Goal: Task Accomplishment & Management: Use online tool/utility

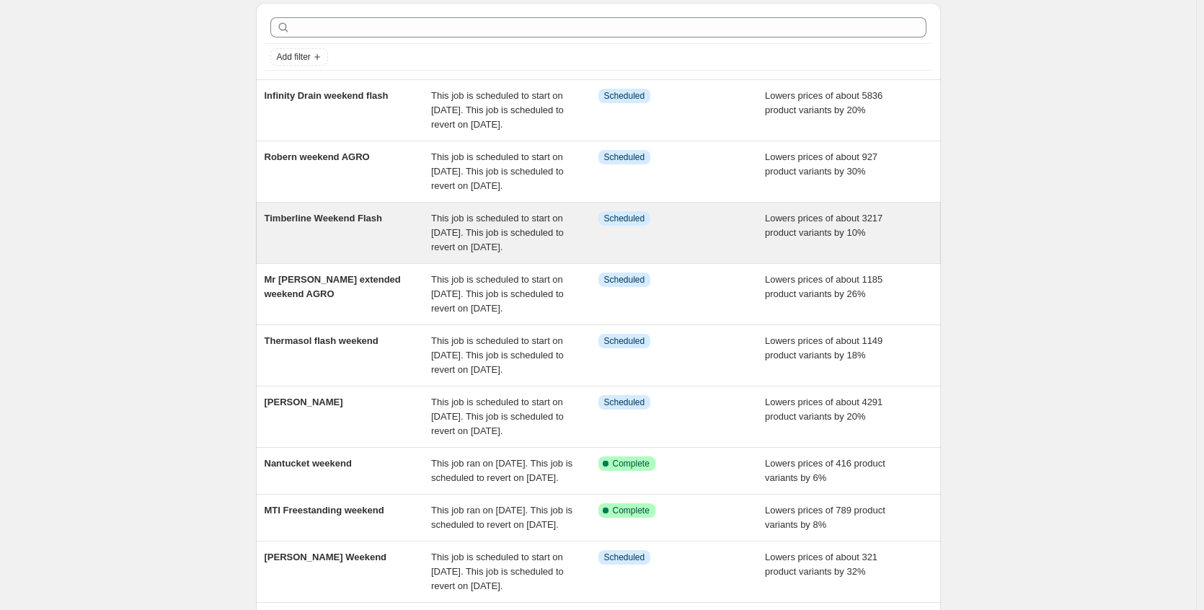
scroll to position [144, 0]
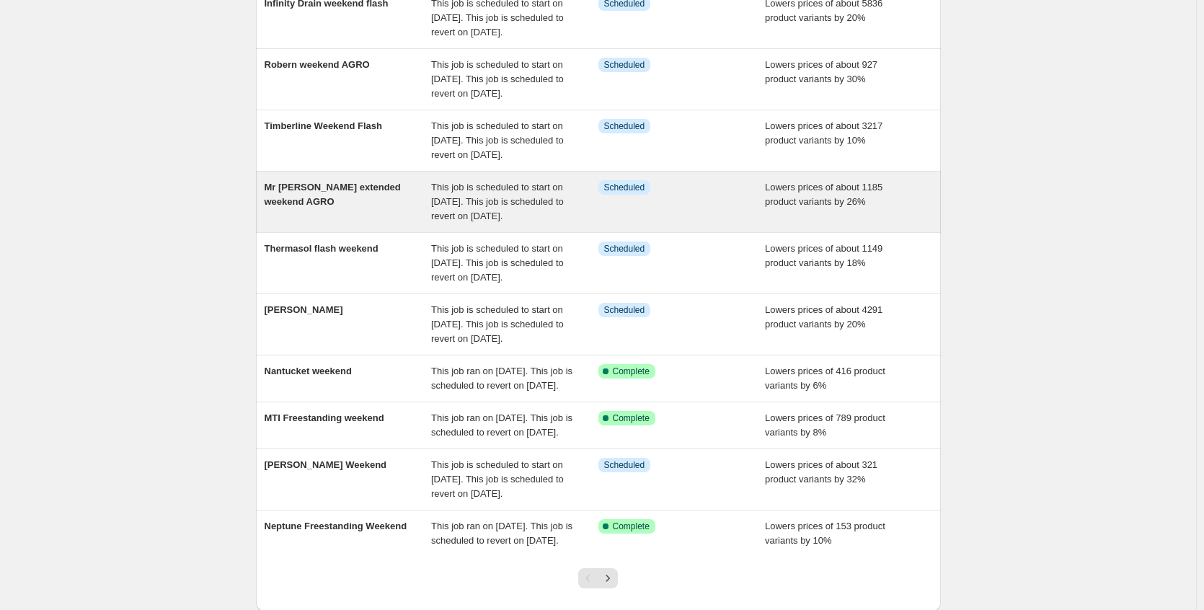
click at [697, 224] on div "Info Scheduled" at bounding box center [682, 201] width 167 height 43
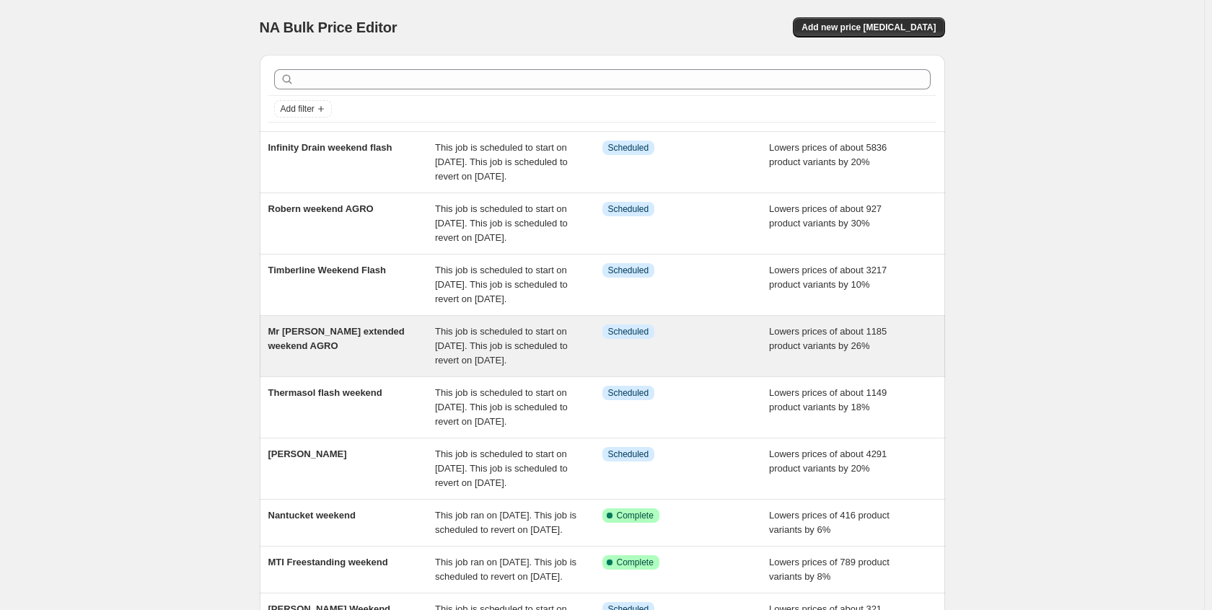
select select "percentage"
select select "no_change"
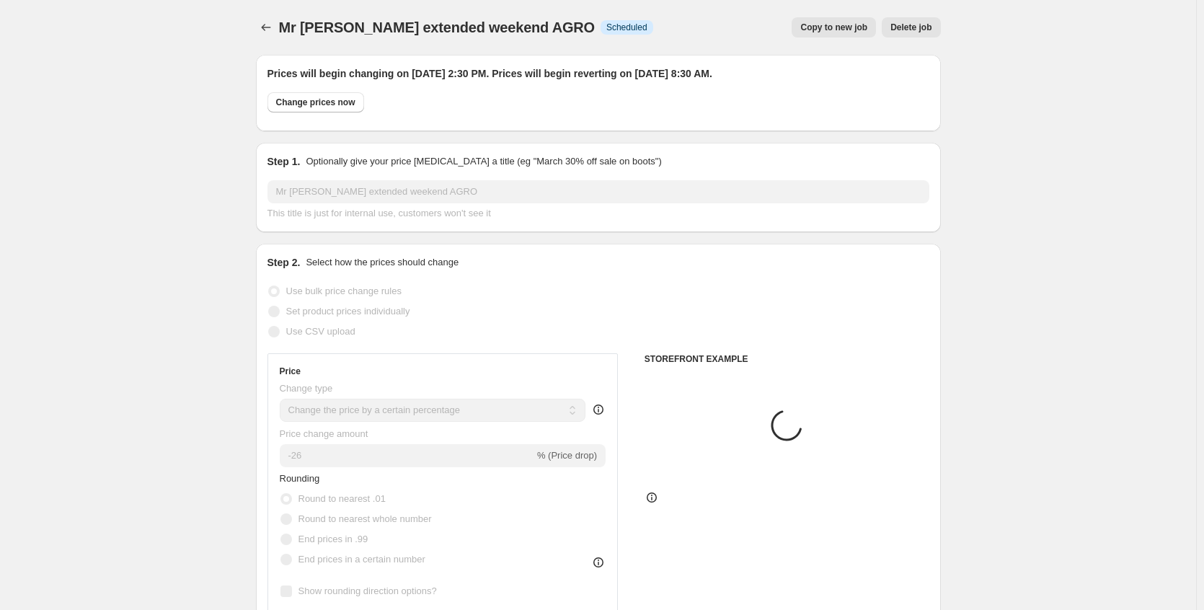
select select "vendor"
click at [272, 25] on icon "Price change jobs" at bounding box center [266, 27] width 14 height 14
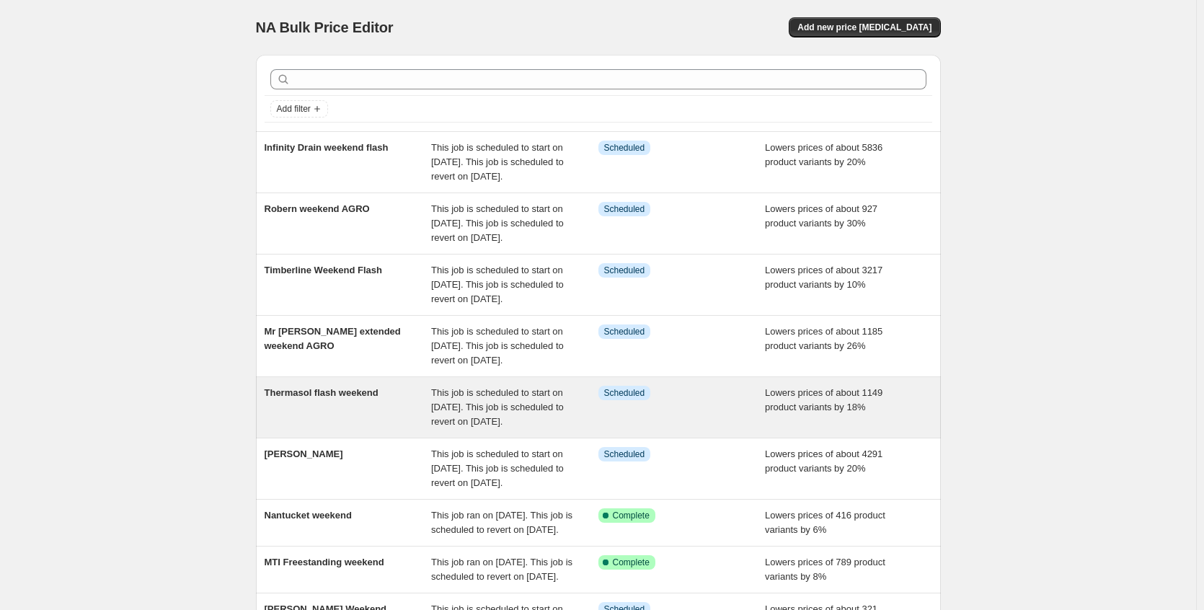
click at [361, 429] on div "Thermasol flash weekend" at bounding box center [348, 407] width 167 height 43
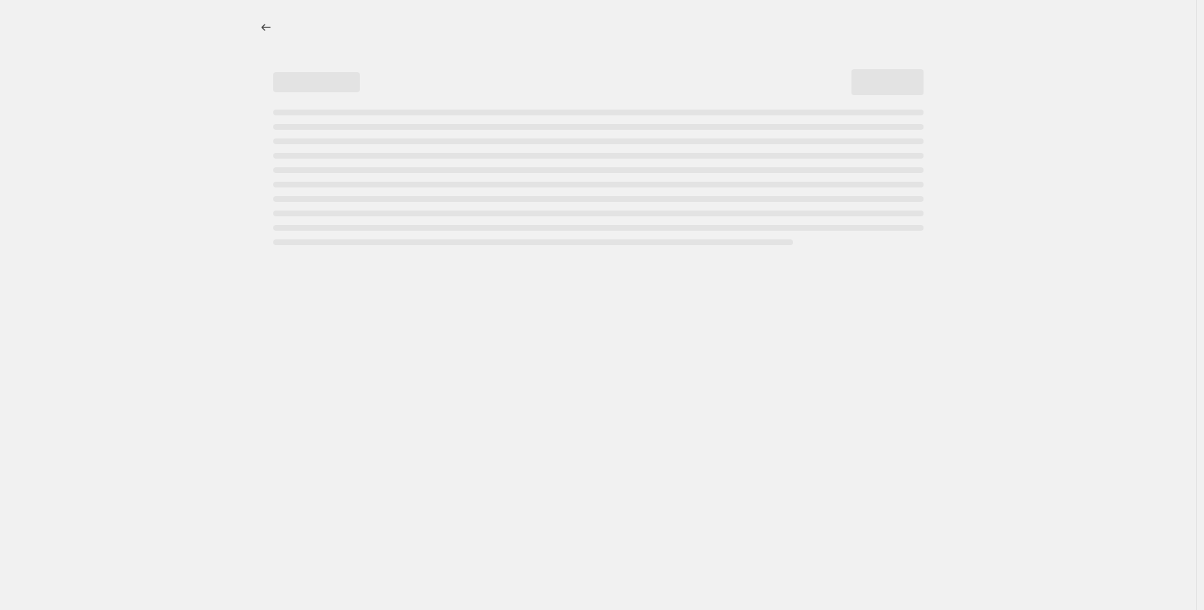
select select "percentage"
select select "no_change"
select select "collection"
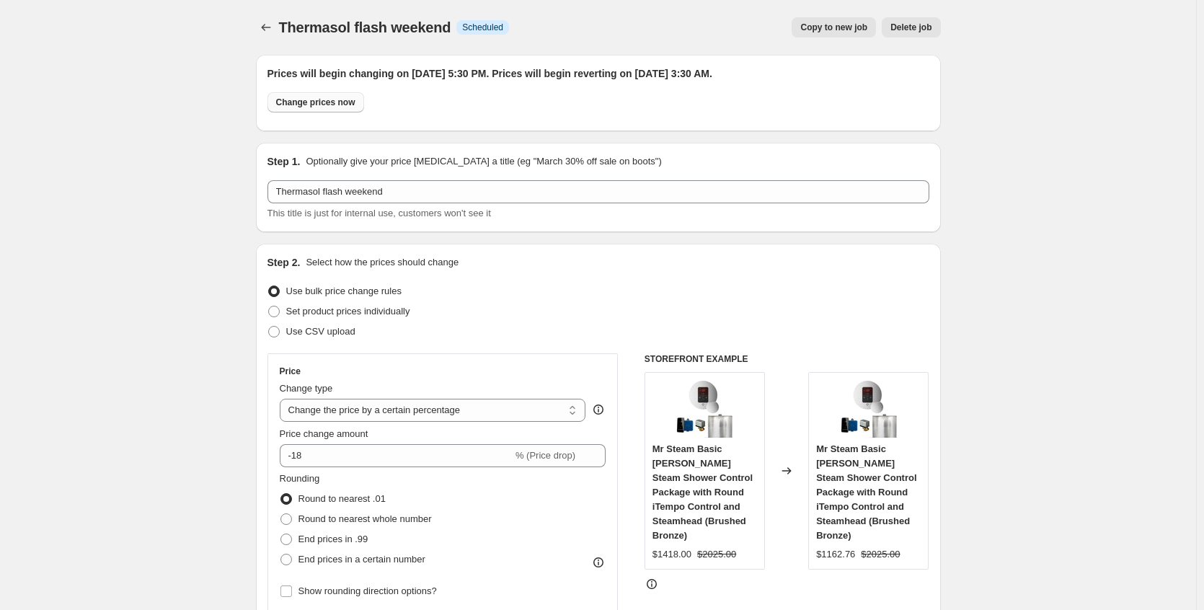
click at [363, 103] on button "Change prices now" at bounding box center [316, 102] width 97 height 20
radio input "true"
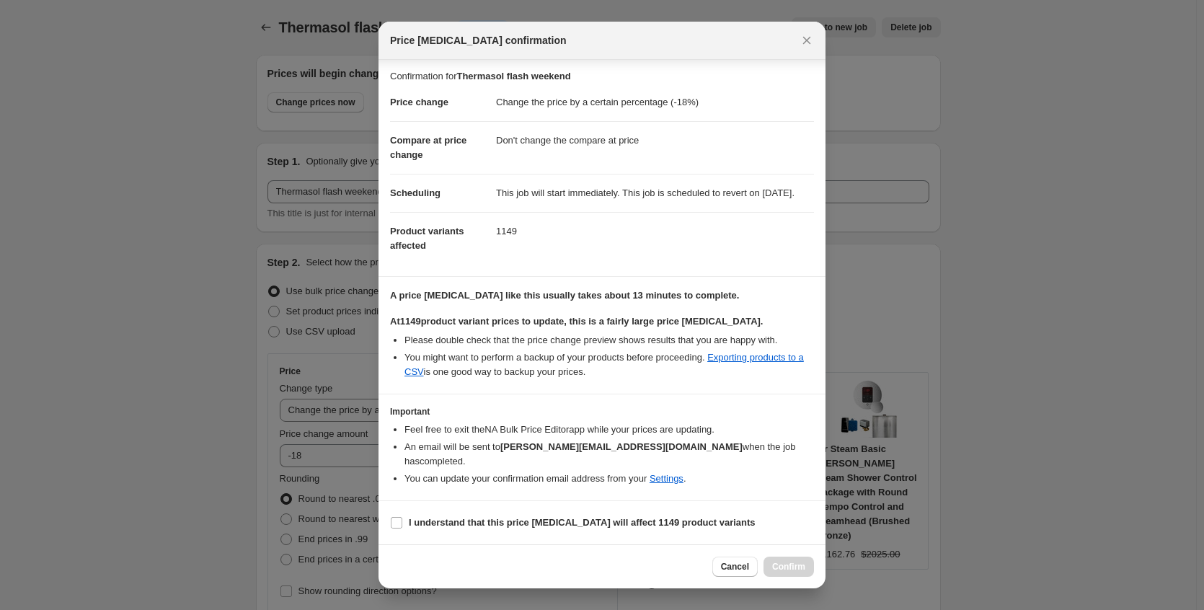
scroll to position [17, 0]
click at [560, 532] on label "I understand that this price [MEDICAL_DATA] will affect 1149 product variants" at bounding box center [573, 523] width 366 height 20
click at [402, 529] on input "I understand that this price [MEDICAL_DATA] will affect 1149 product variants" at bounding box center [397, 523] width 12 height 12
checkbox input "true"
click at [790, 568] on span "Confirm" at bounding box center [788, 567] width 33 height 12
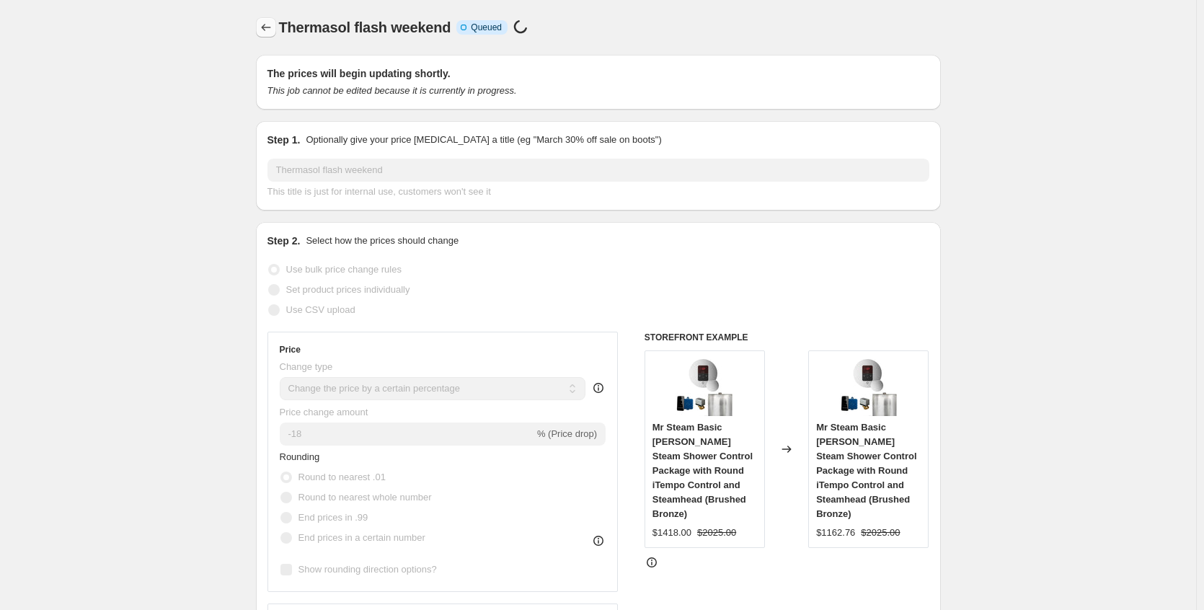
click at [273, 31] on icon "Price change jobs" at bounding box center [266, 27] width 14 height 14
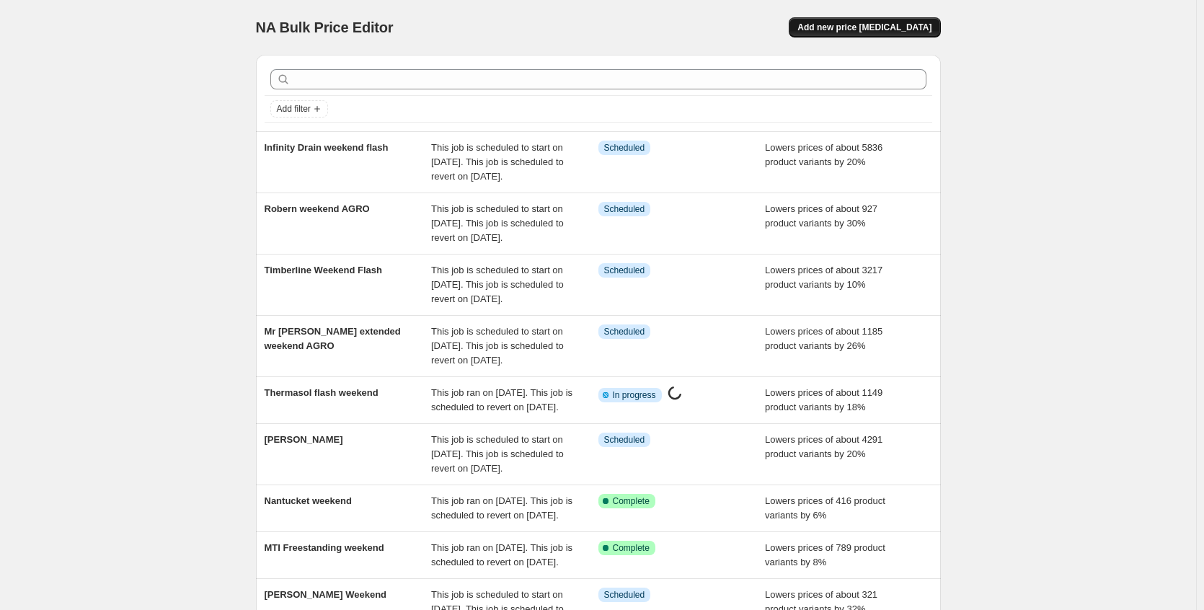
click at [905, 32] on span "Add new price [MEDICAL_DATA]" at bounding box center [865, 28] width 134 height 12
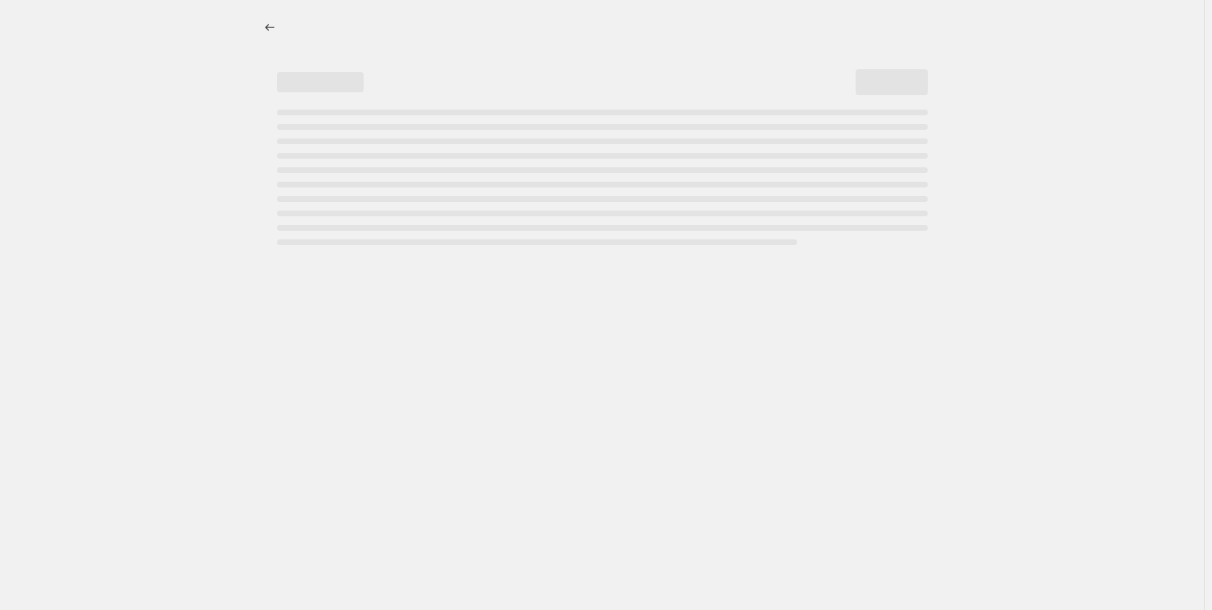
select select "percentage"
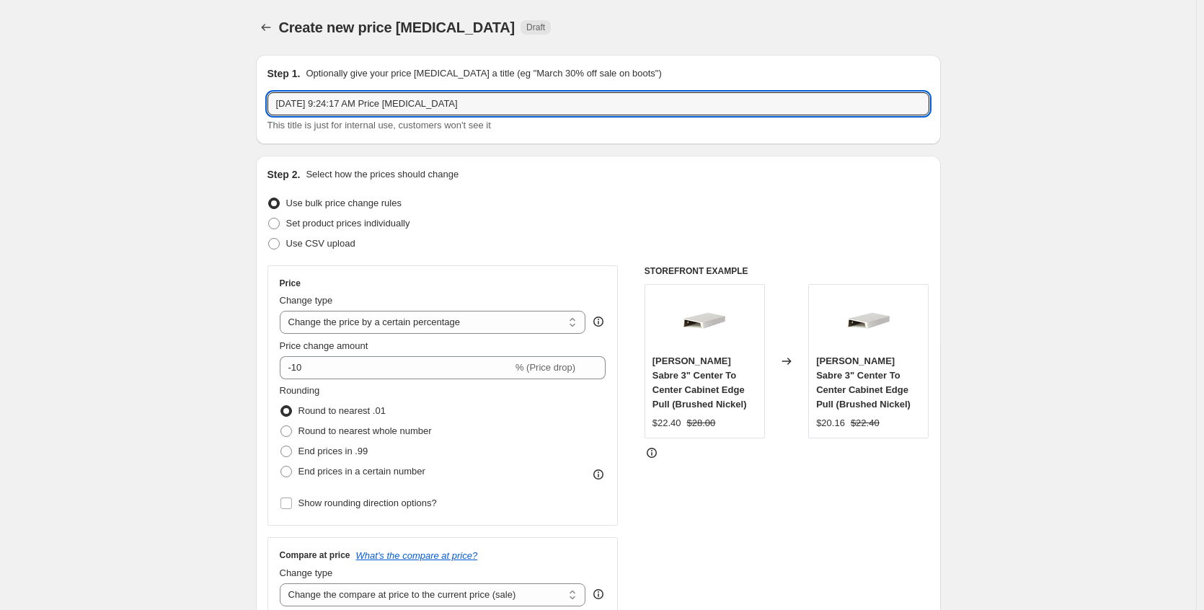
drag, startPoint x: 514, startPoint y: 107, endPoint x: 133, endPoint y: 110, distance: 381.6
type input "[PERSON_NAME] Vanities Weekend"
click at [341, 369] on input "-10" at bounding box center [396, 367] width 233 height 23
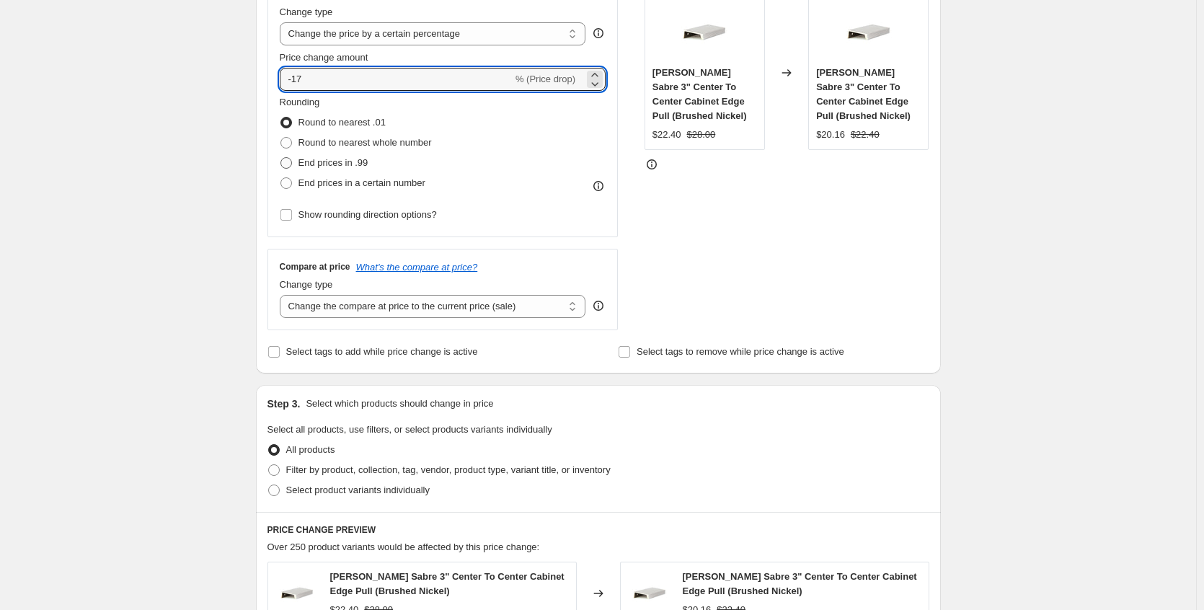
scroll to position [361, 0]
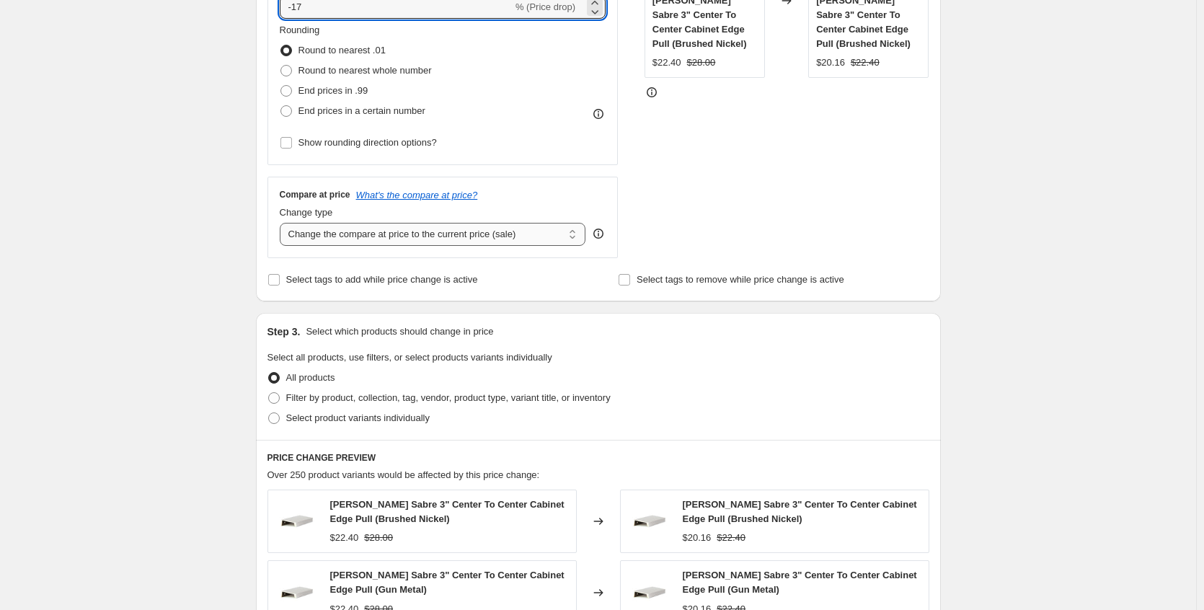
type input "-17"
click at [478, 237] on select "Change the compare at price to the current price (sale) Change the compare at p…" at bounding box center [433, 234] width 307 height 23
select select "no_change"
click at [283, 223] on select "Change the compare at price to the current price (sale) Change the compare at p…" at bounding box center [433, 234] width 307 height 23
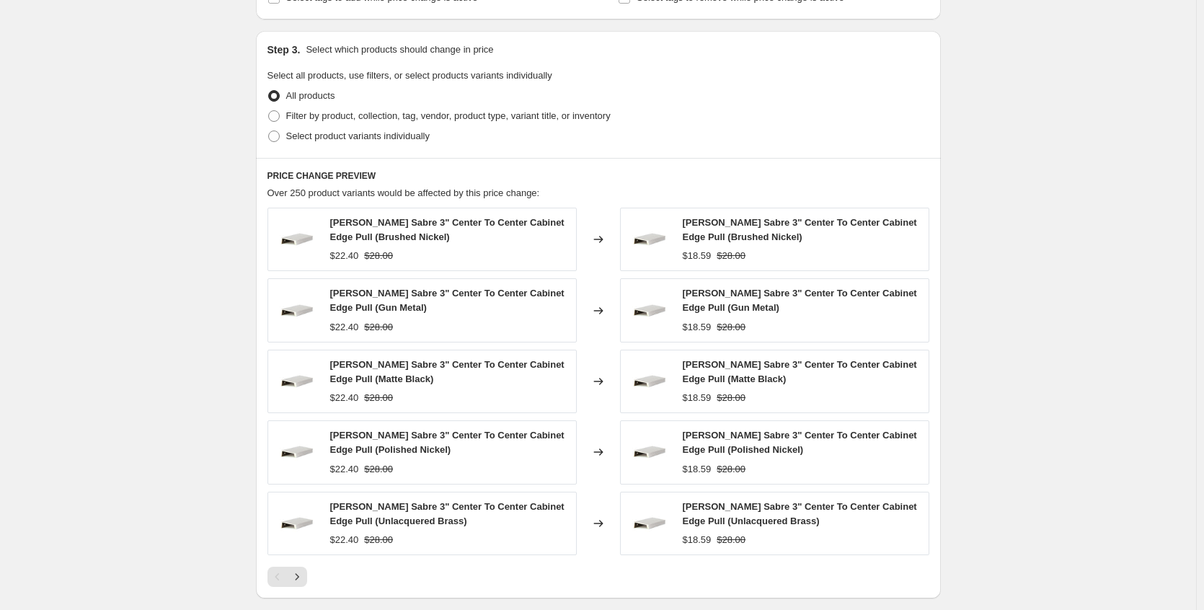
scroll to position [494, 0]
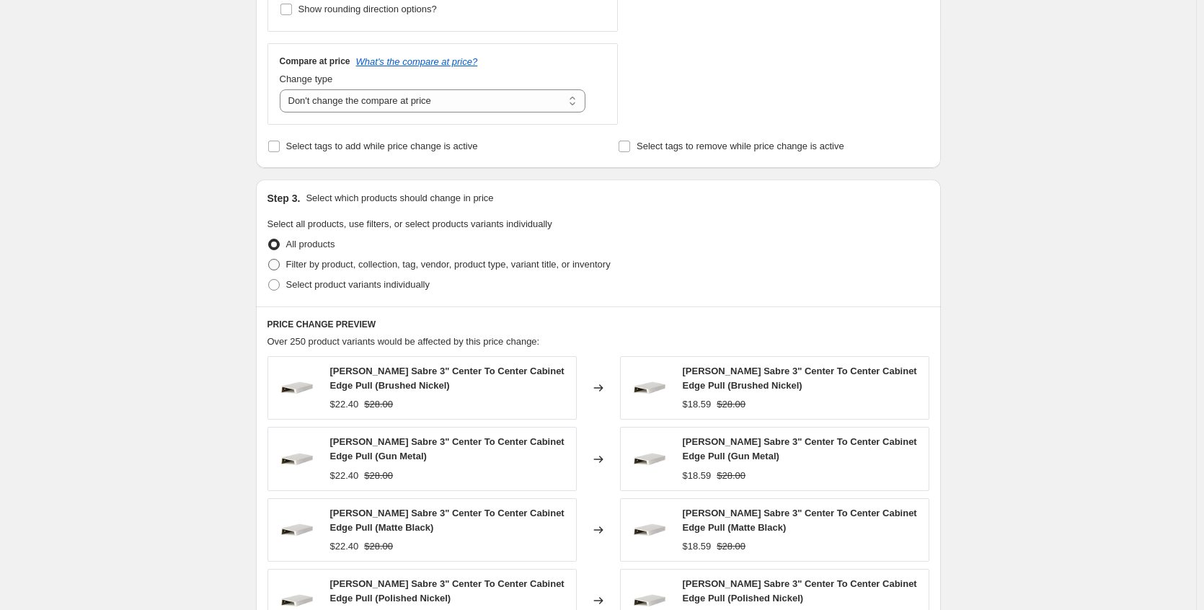
click at [371, 269] on span "Filter by product, collection, tag, vendor, product type, variant title, or inv…" at bounding box center [448, 264] width 325 height 11
click at [269, 260] on input "Filter by product, collection, tag, vendor, product type, variant title, or inv…" at bounding box center [268, 259] width 1 height 1
radio input "true"
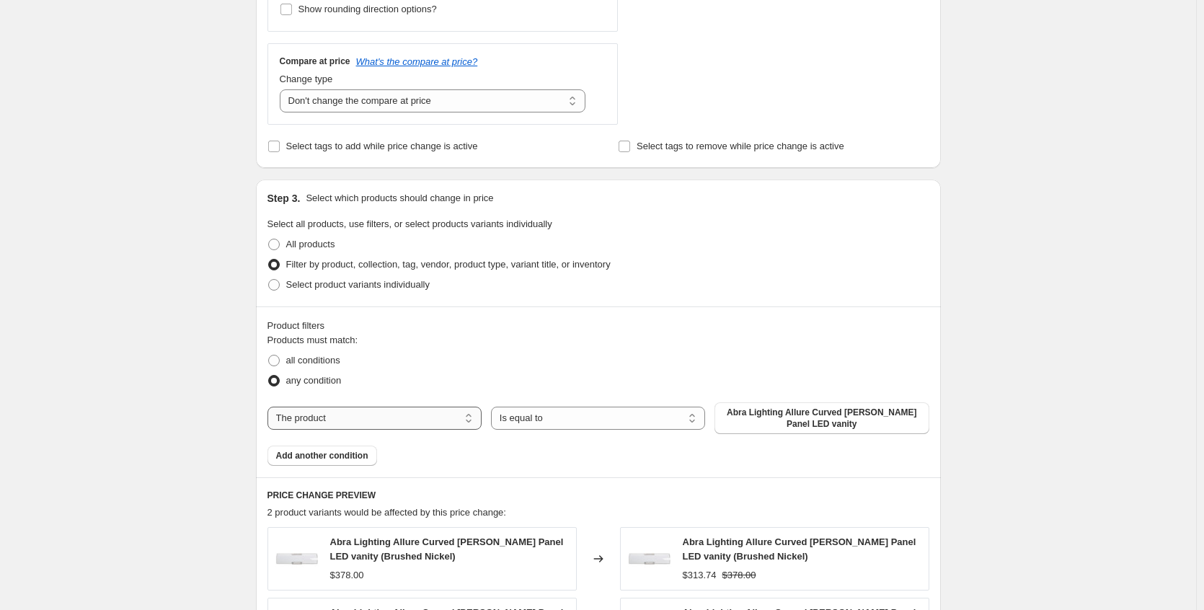
click at [379, 415] on select "The product The product's collection The product's tag The product's vendor The…" at bounding box center [375, 418] width 214 height 23
select select "collection"
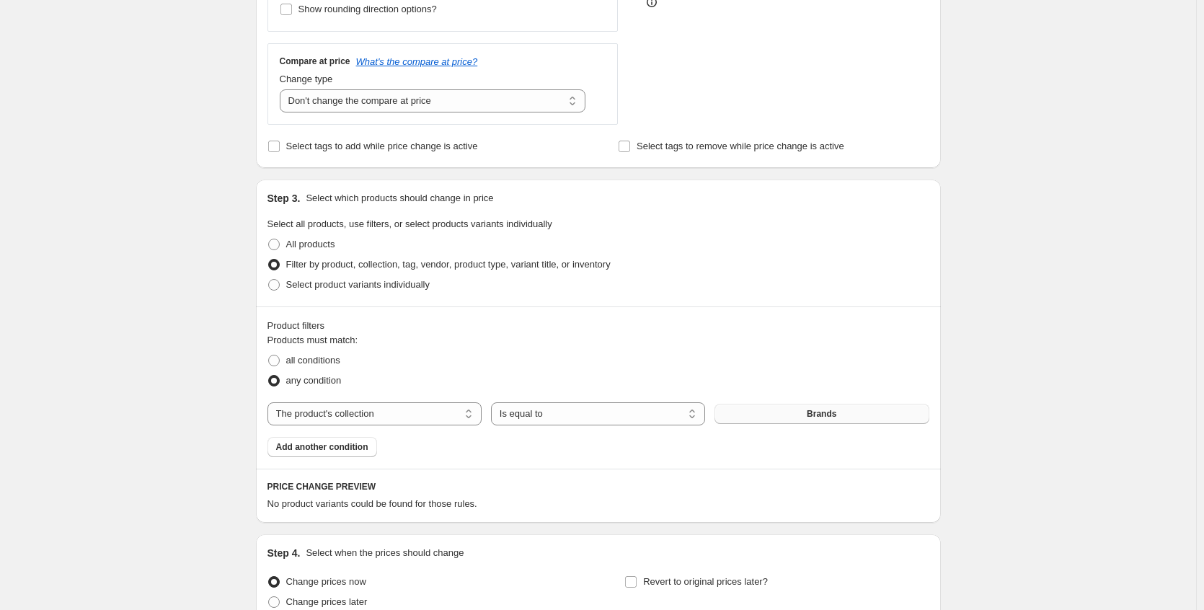
click at [793, 415] on button "Brands" at bounding box center [822, 414] width 214 height 20
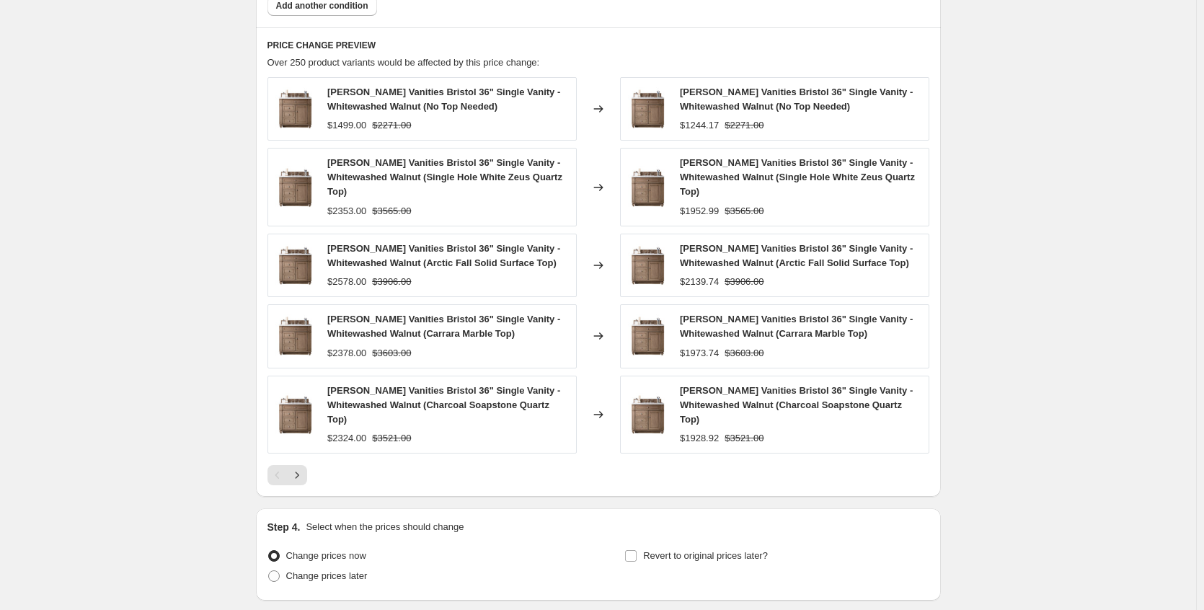
scroll to position [1046, 0]
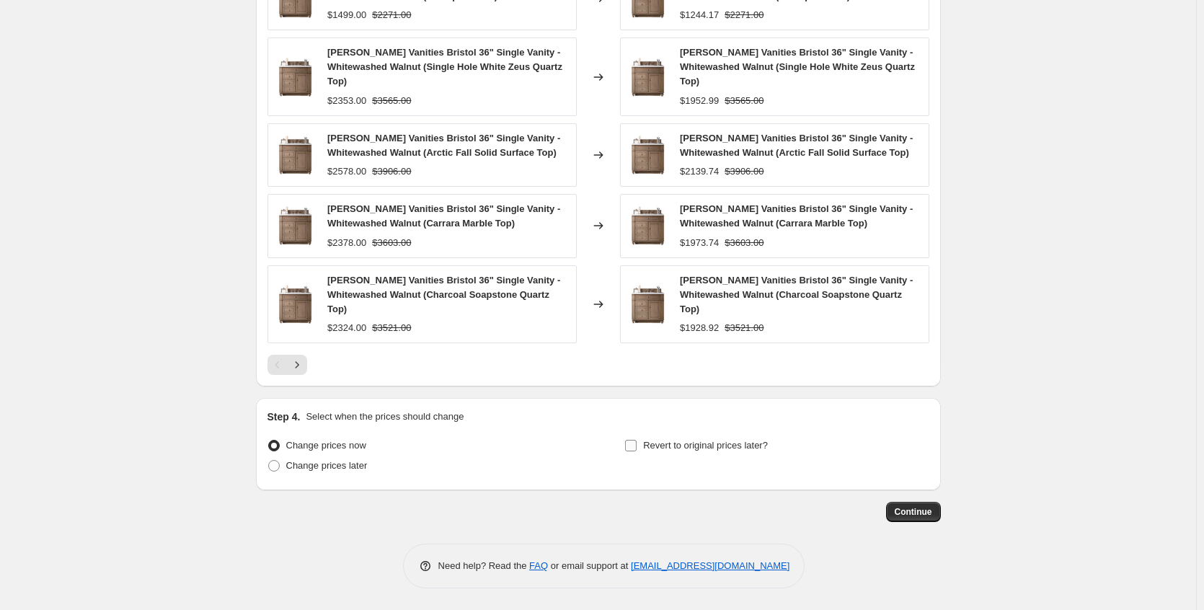
click at [671, 454] on label "Revert to original prices later?" at bounding box center [697, 446] width 144 height 20
click at [637, 451] on input "Revert to original prices later?" at bounding box center [631, 446] width 12 height 12
checkbox input "true"
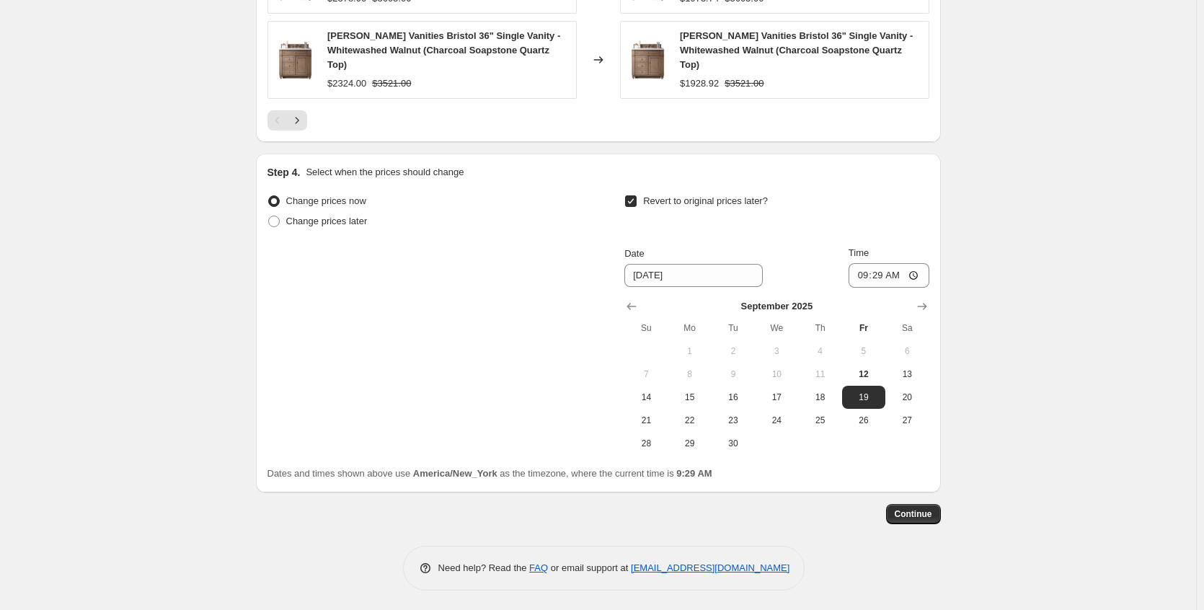
scroll to position [1292, 0]
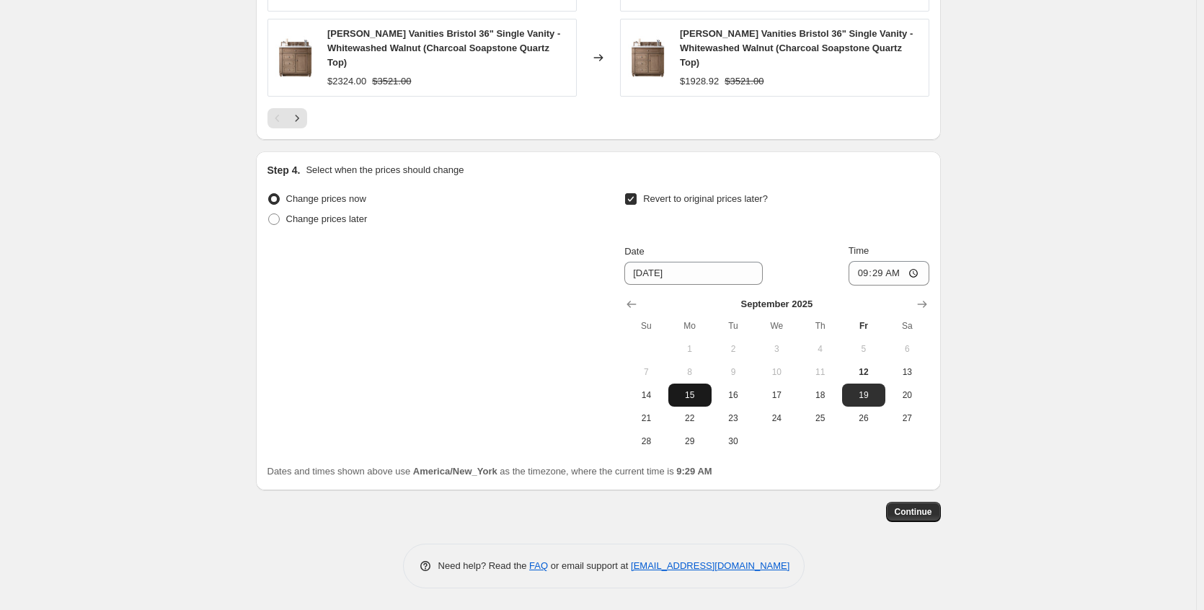
click at [696, 400] on span "15" at bounding box center [690, 395] width 32 height 12
type input "[DATE]"
click at [916, 276] on input "09:29" at bounding box center [889, 273] width 81 height 25
type input "05:30"
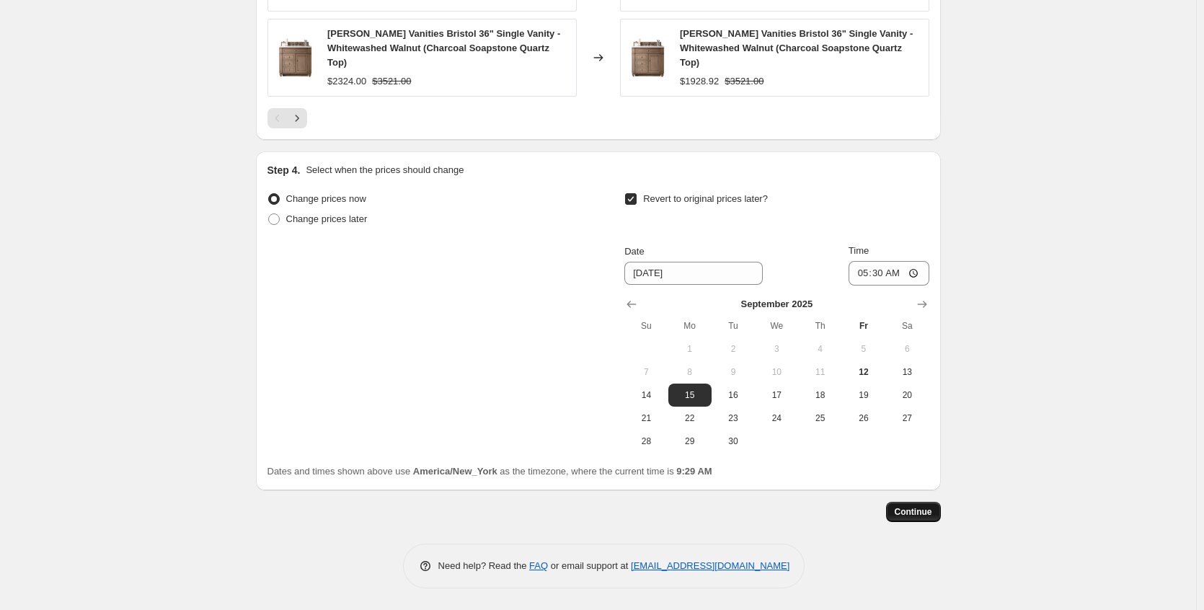
click at [917, 514] on span "Continue" at bounding box center [914, 512] width 38 height 12
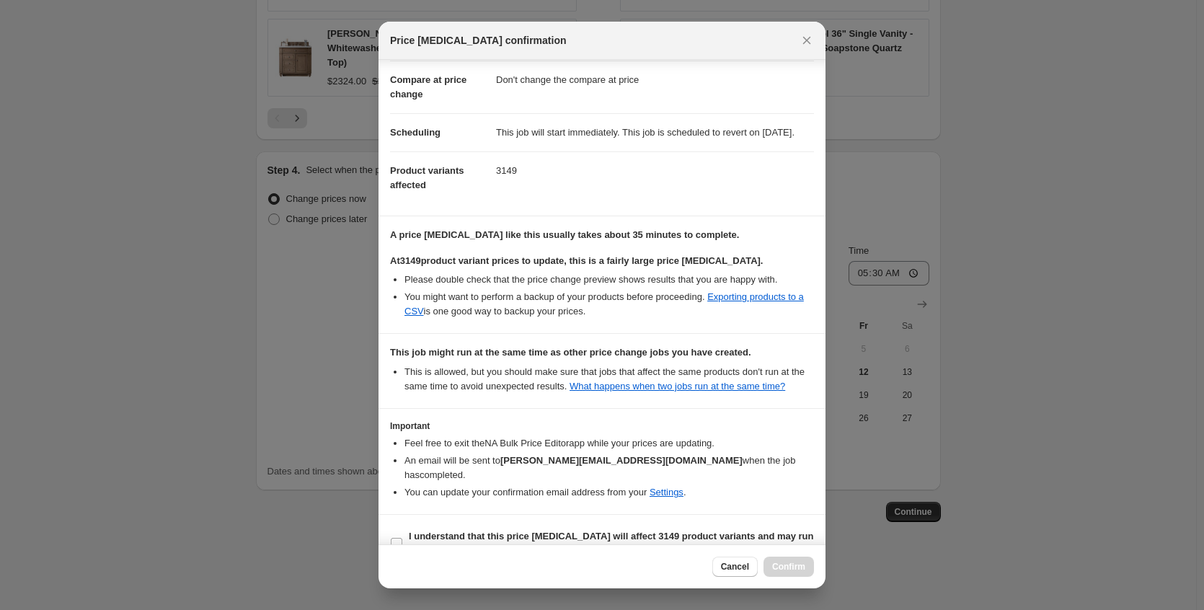
scroll to position [120, 0]
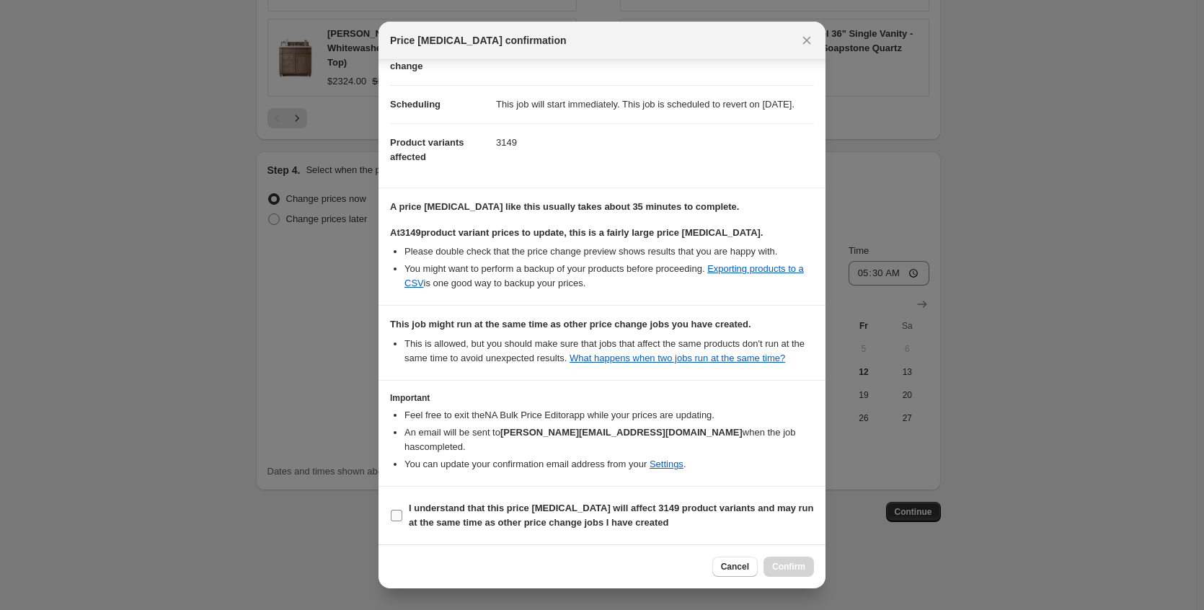
click at [536, 519] on b "I understand that this price [MEDICAL_DATA] will affect 3149 product variants a…" at bounding box center [611, 515] width 405 height 25
click at [402, 519] on input "I understand that this price [MEDICAL_DATA] will affect 3149 product variants a…" at bounding box center [397, 516] width 12 height 12
checkbox input "true"
click at [785, 560] on button "Confirm" at bounding box center [789, 567] width 50 height 20
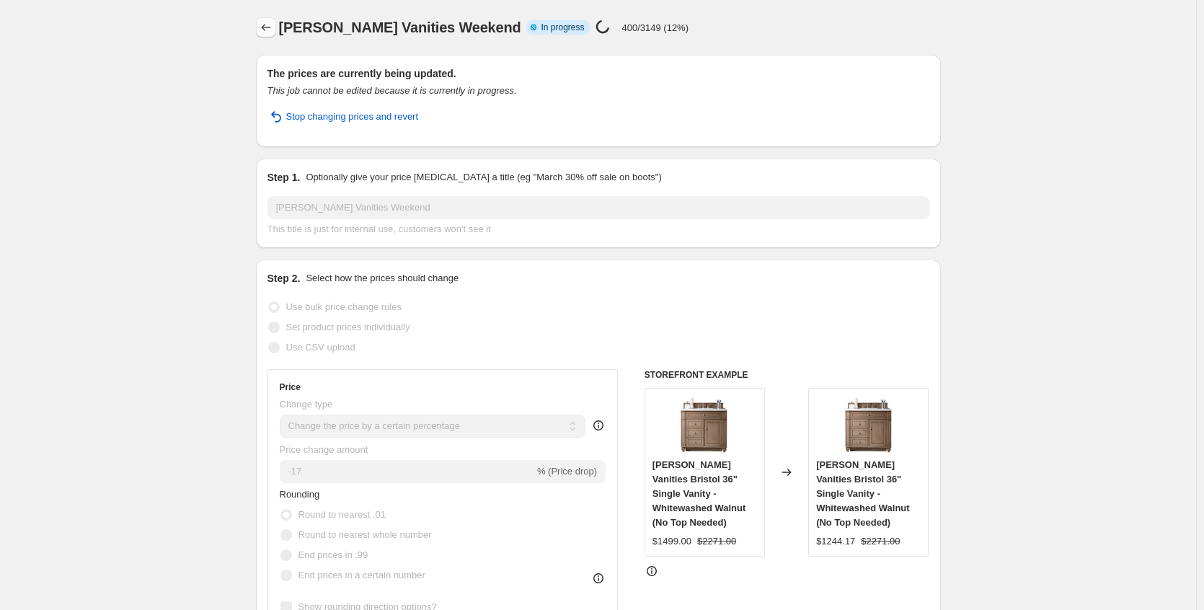
click at [263, 23] on icon "Price change jobs" at bounding box center [266, 27] width 14 height 14
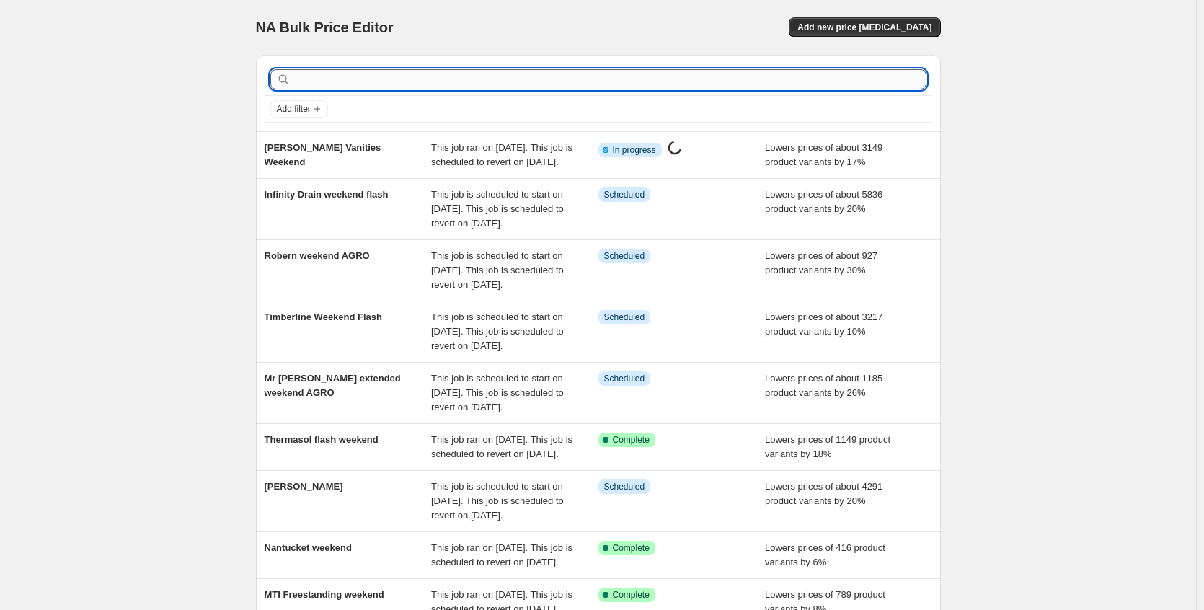
click at [394, 82] on input "text" at bounding box center [610, 79] width 633 height 20
type input "varaluz"
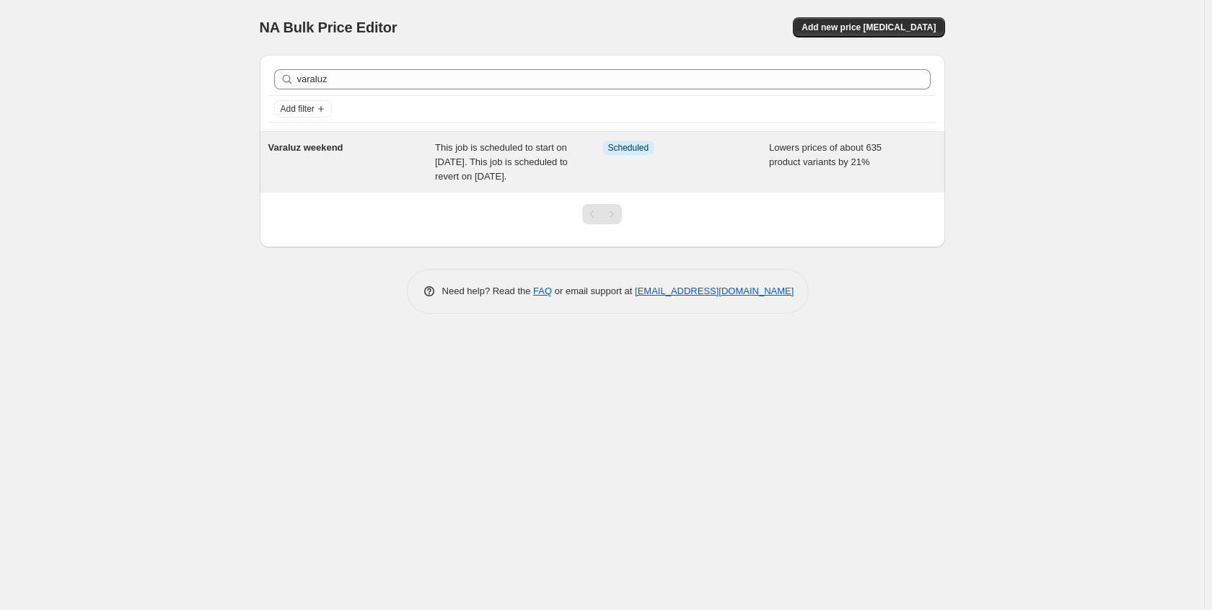
click at [327, 149] on span "Varaluz weekend" at bounding box center [305, 147] width 75 height 11
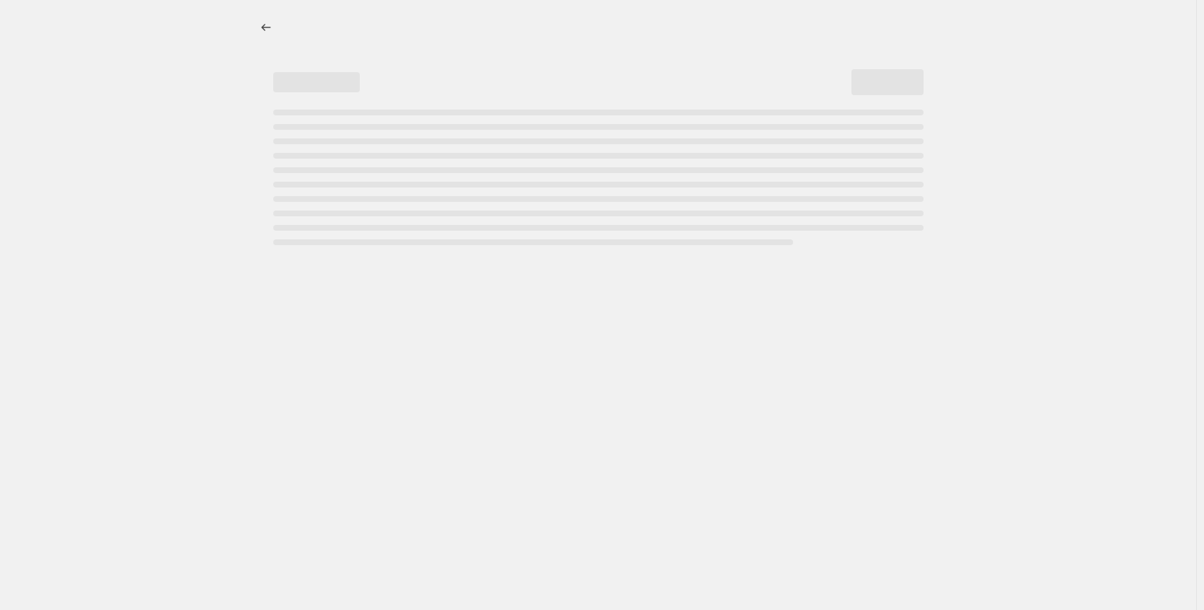
select select "percentage"
select select "no_change"
select select "collection"
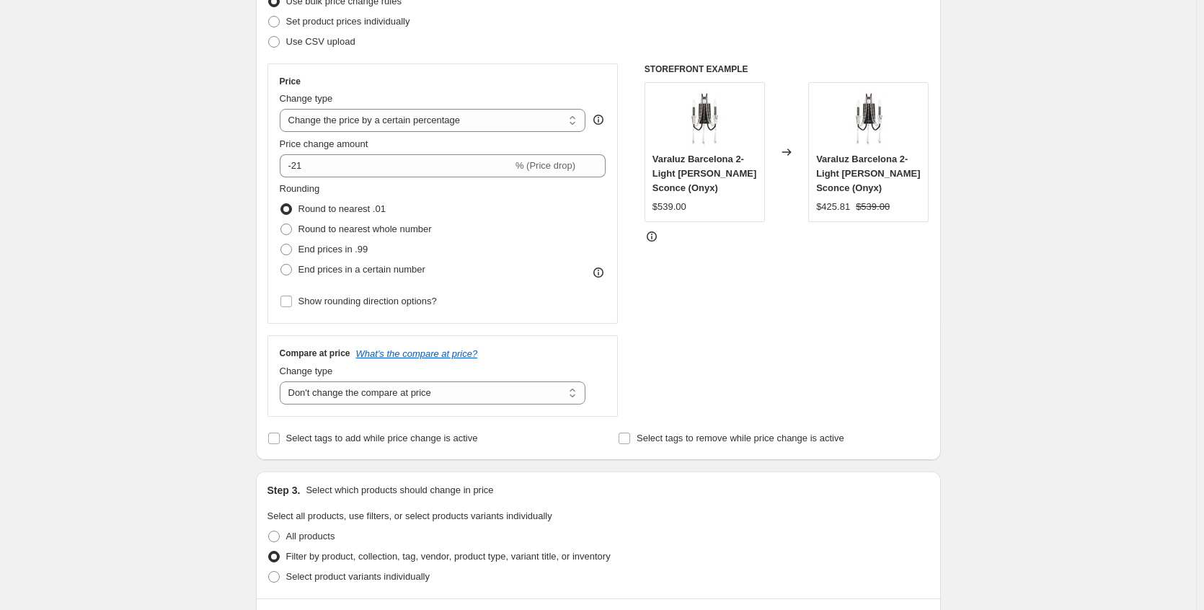
scroll to position [288, 0]
click at [350, 169] on input "-21" at bounding box center [396, 167] width 233 height 23
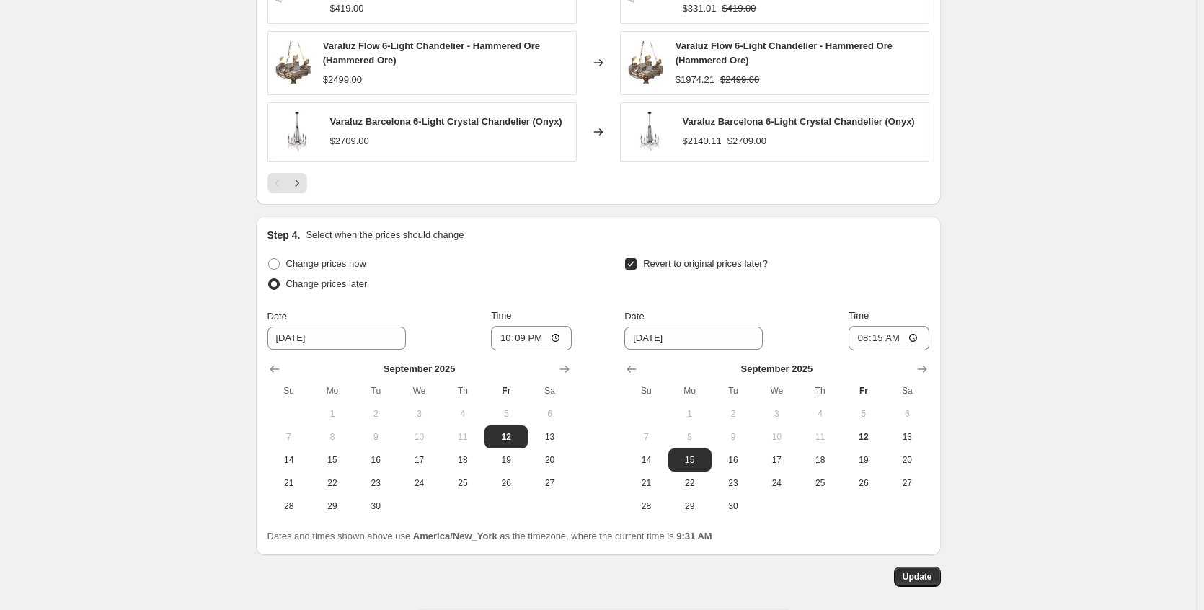
scroll to position [1352, 0]
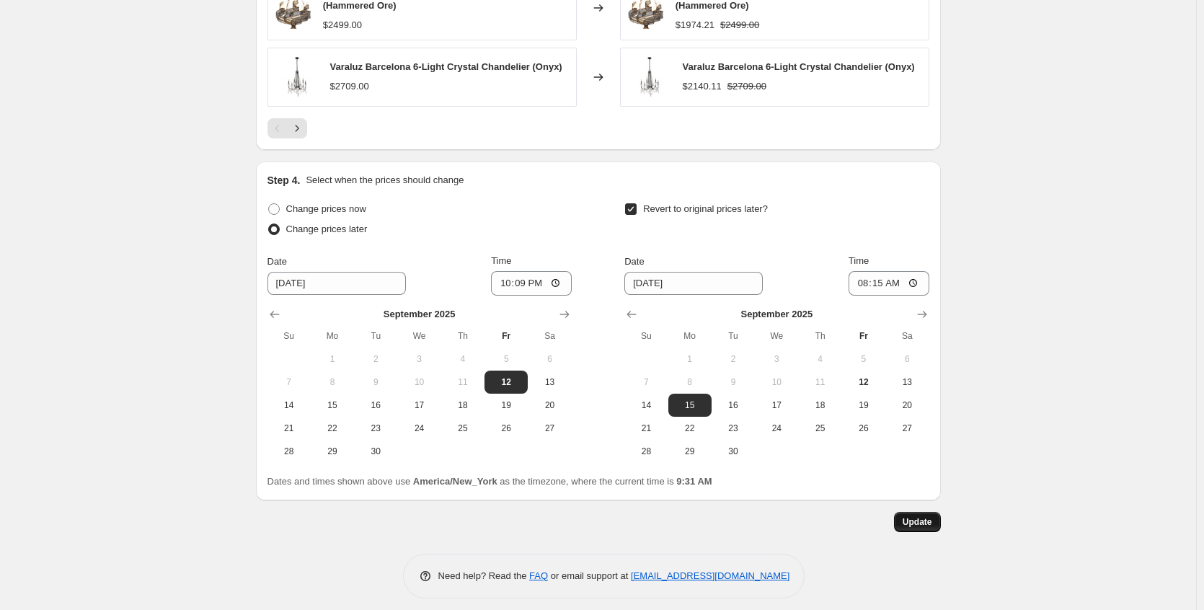
type input "-23"
click at [899, 512] on button "Update" at bounding box center [917, 522] width 47 height 20
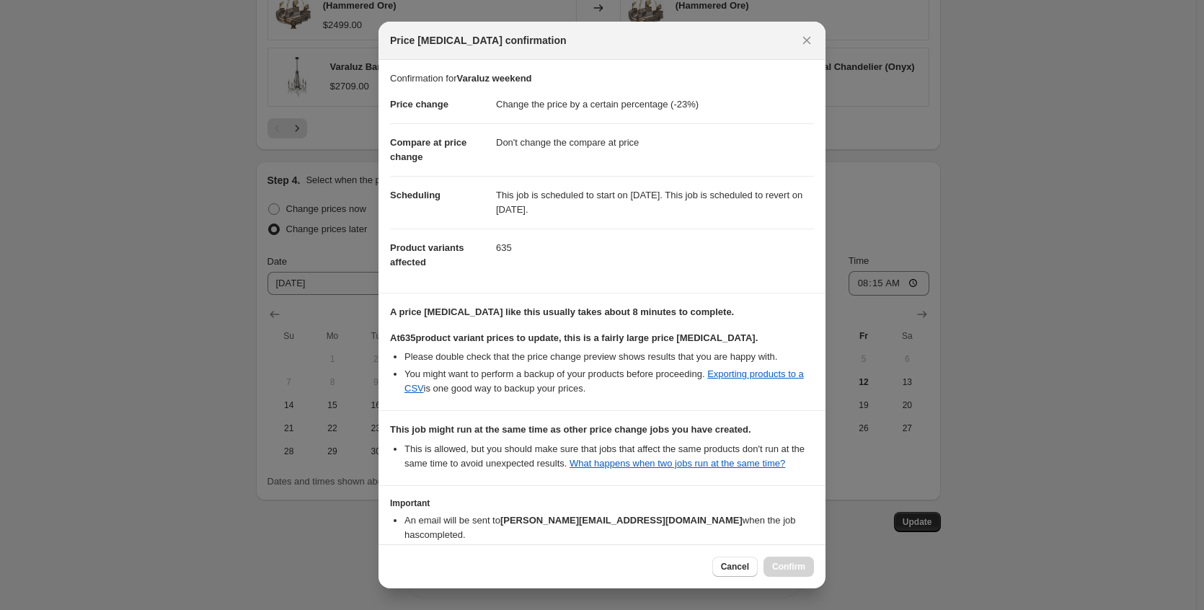
scroll to position [102, 0]
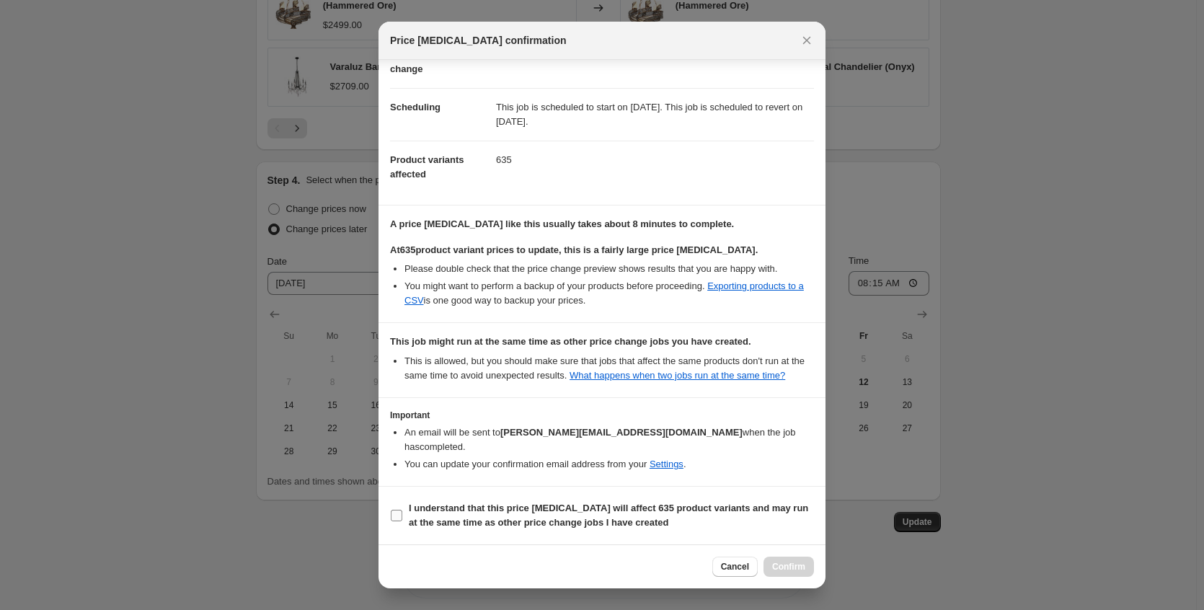
drag, startPoint x: 514, startPoint y: 516, endPoint x: 557, endPoint y: 521, distance: 42.9
click at [514, 516] on span "I understand that this price [MEDICAL_DATA] will affect 635 product variants an…" at bounding box center [611, 515] width 405 height 29
click at [402, 516] on input "I understand that this price [MEDICAL_DATA] will affect 635 product variants an…" at bounding box center [397, 516] width 12 height 12
checkbox input "true"
click at [798, 568] on span "Confirm" at bounding box center [788, 567] width 33 height 12
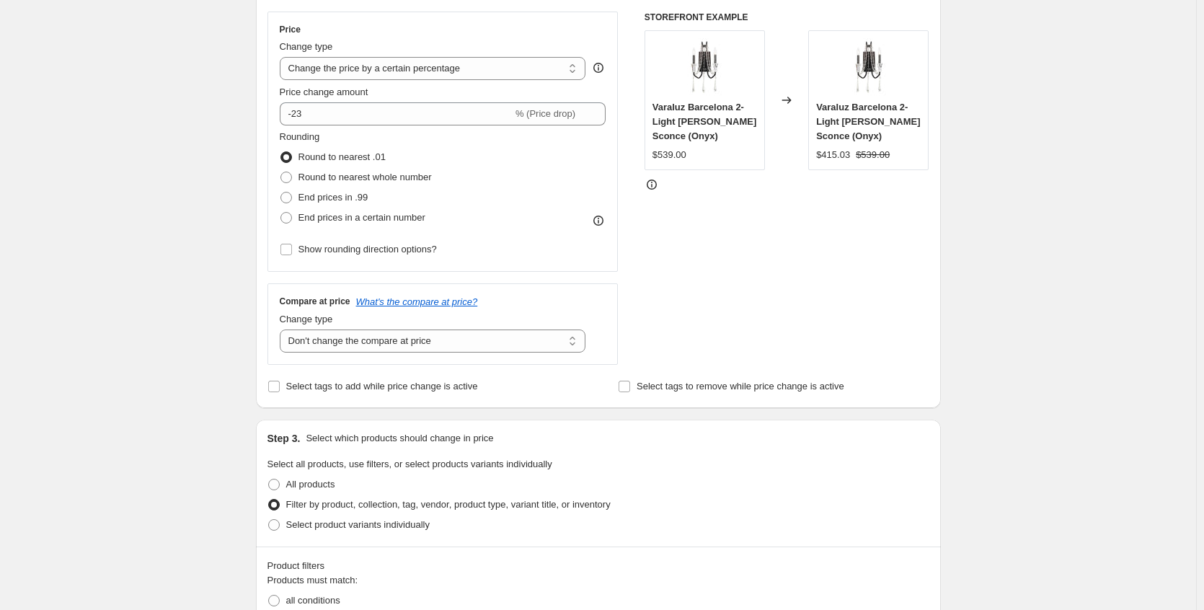
scroll to position [0, 0]
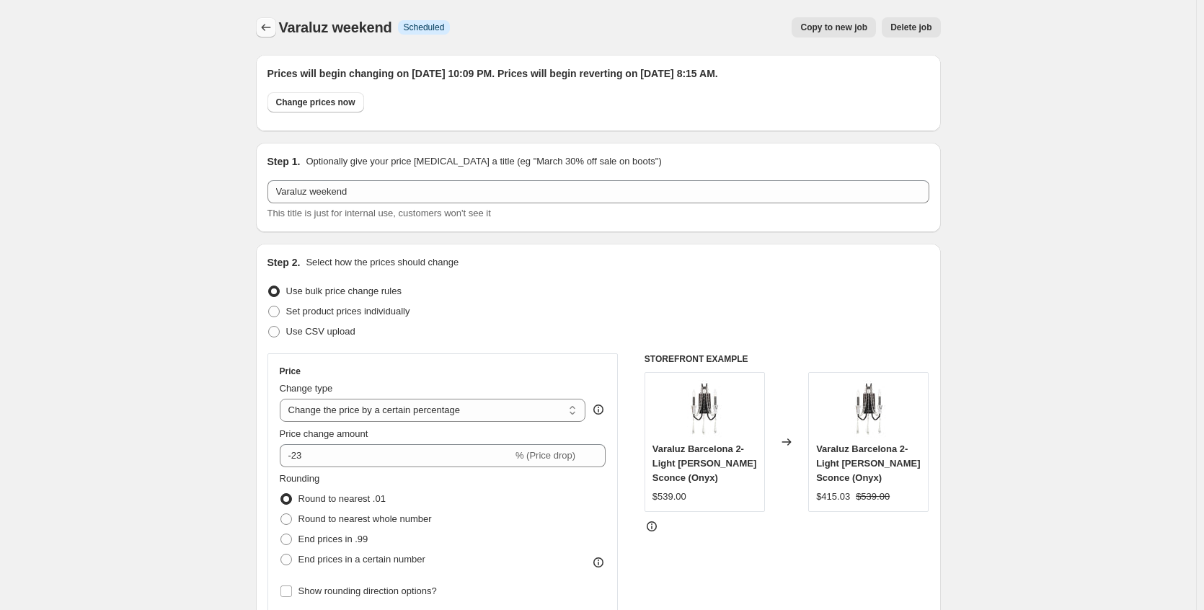
click at [273, 28] on icon "Price change jobs" at bounding box center [266, 27] width 14 height 14
